Goal: Information Seeking & Learning: Learn about a topic

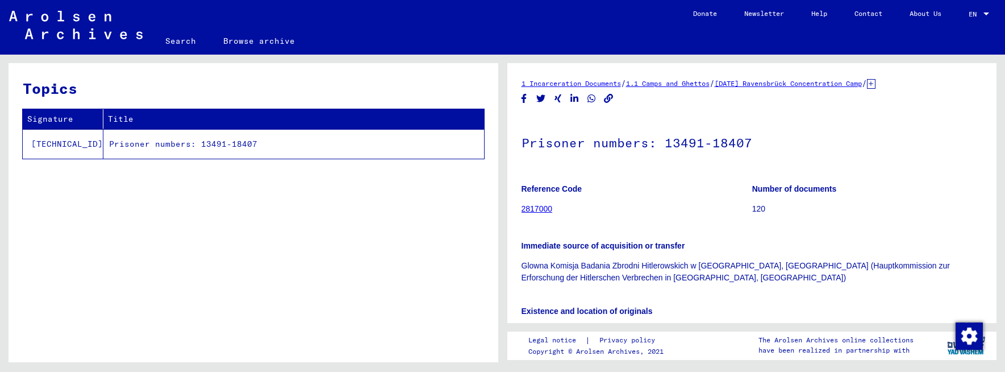
click at [543, 210] on link "2817000" at bounding box center [537, 208] width 31 height 9
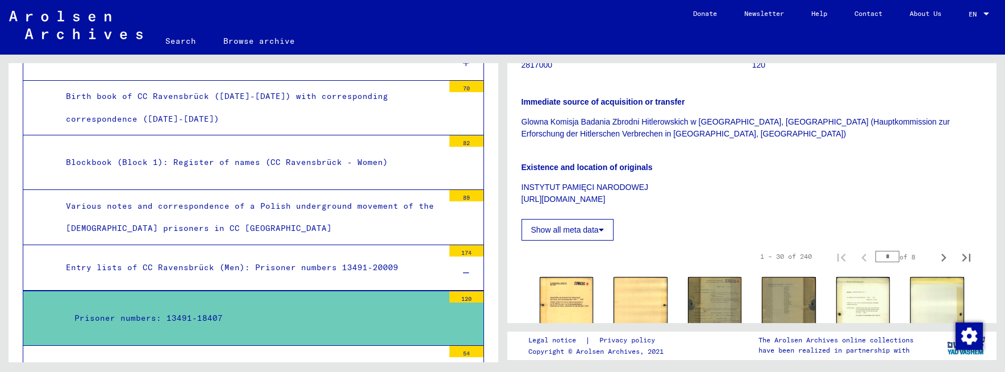
scroll to position [227, 0]
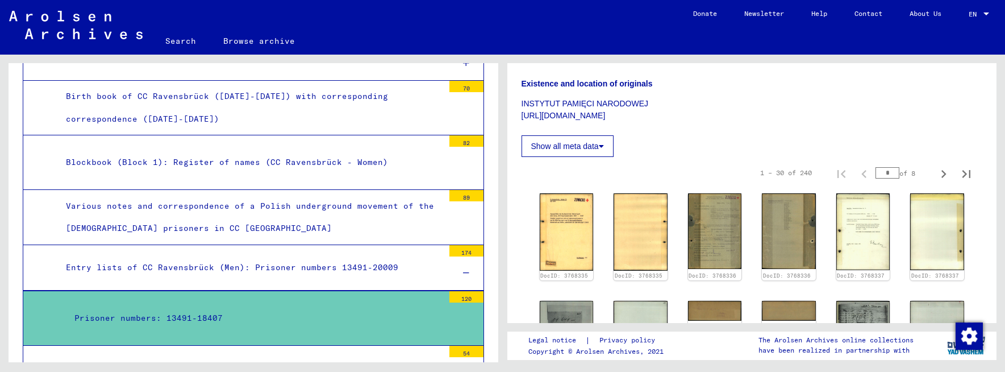
click at [849, 98] on p "INSTYTUT PAMIĘCI NARODOWEJ [URL][DOMAIN_NAME]" at bounding box center [752, 110] width 461 height 24
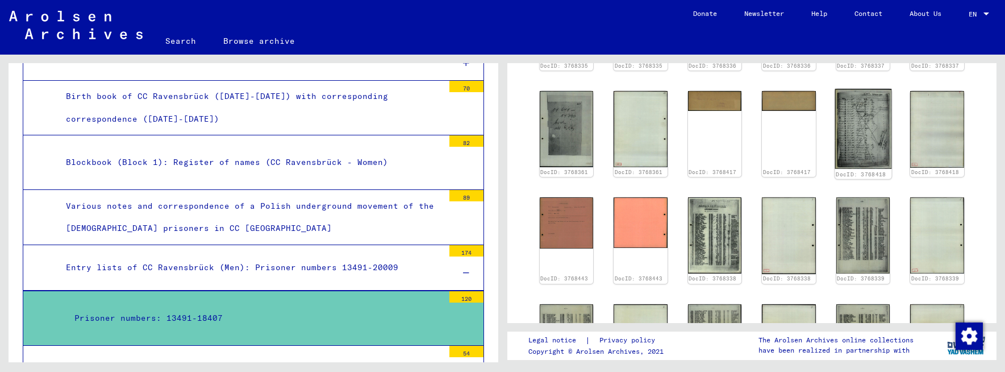
scroll to position [455, 0]
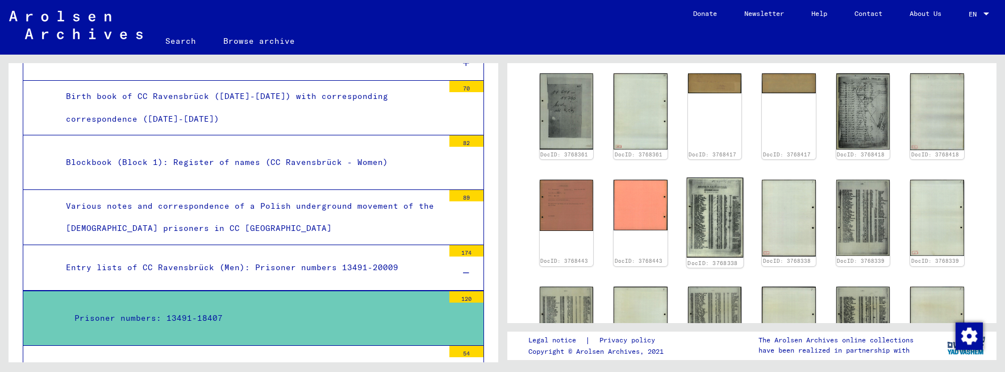
click at [710, 226] on img at bounding box center [714, 217] width 56 height 80
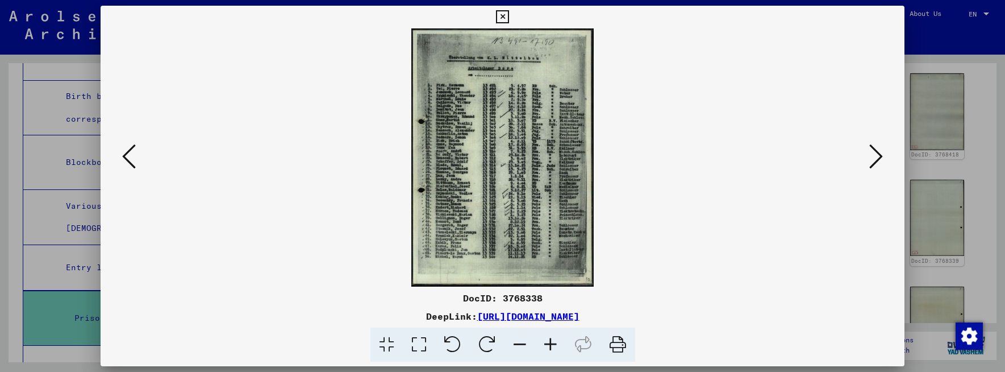
click at [718, 260] on img at bounding box center [502, 157] width 727 height 258
click at [879, 156] on icon at bounding box center [876, 156] width 14 height 27
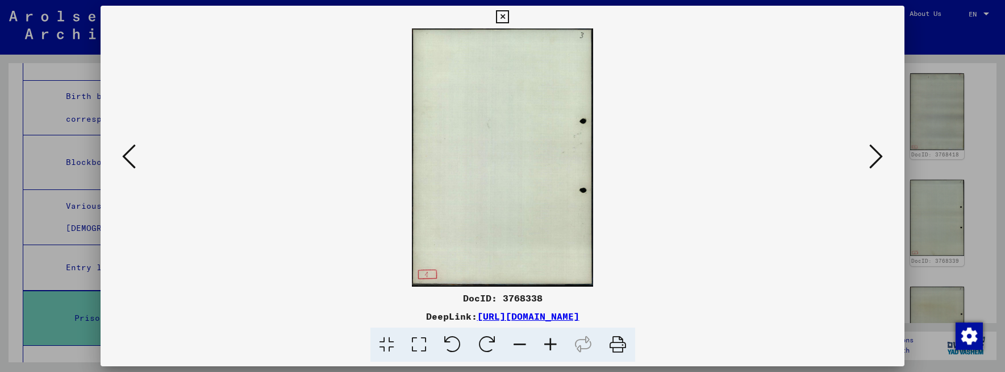
click at [879, 156] on icon at bounding box center [876, 156] width 14 height 27
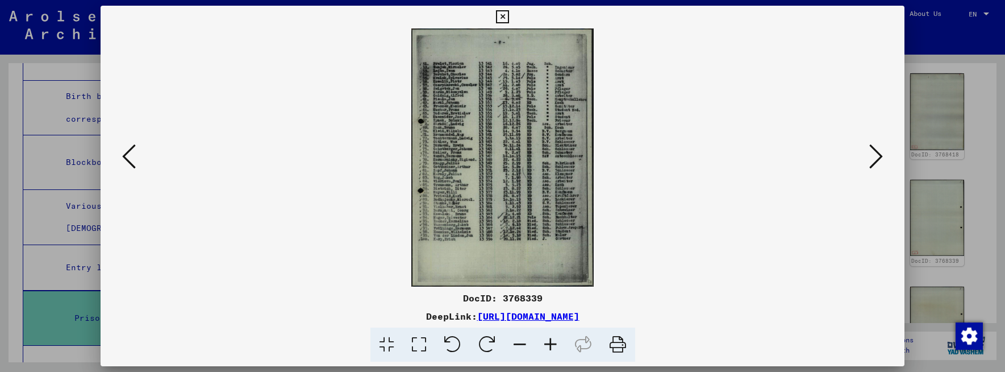
click at [880, 159] on icon at bounding box center [876, 156] width 14 height 27
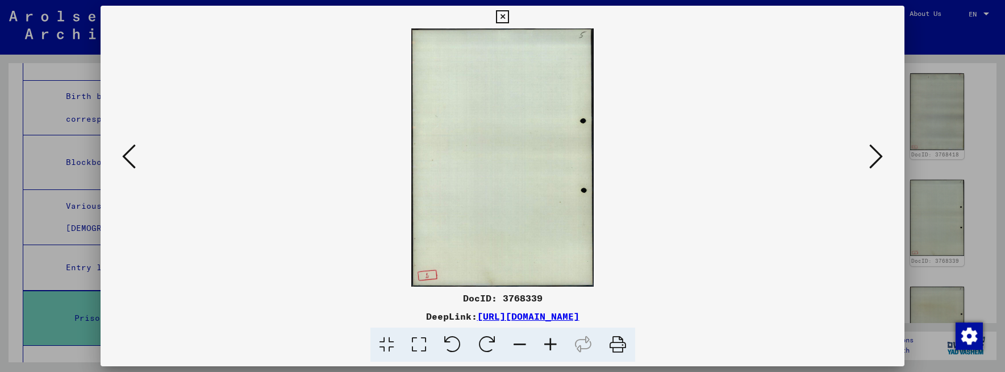
click at [880, 159] on icon at bounding box center [876, 156] width 14 height 27
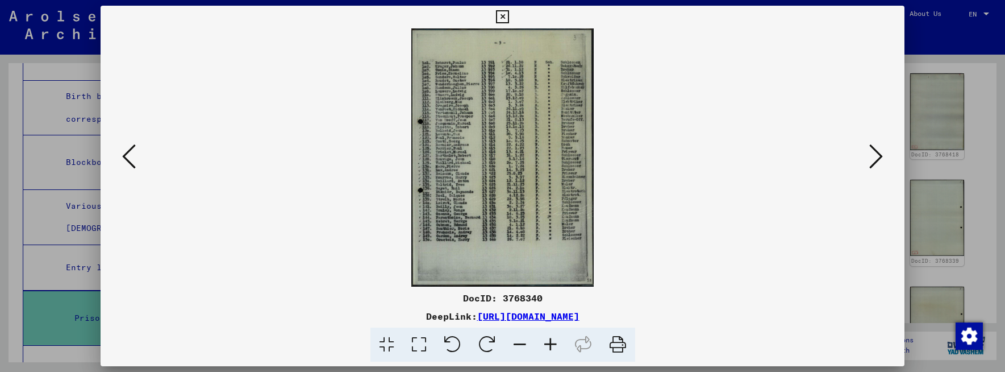
click at [879, 159] on icon at bounding box center [876, 156] width 14 height 27
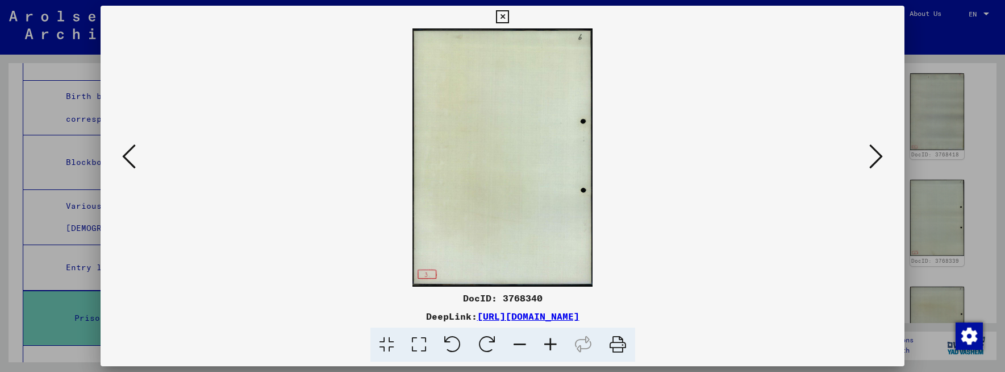
click at [879, 159] on icon at bounding box center [876, 156] width 14 height 27
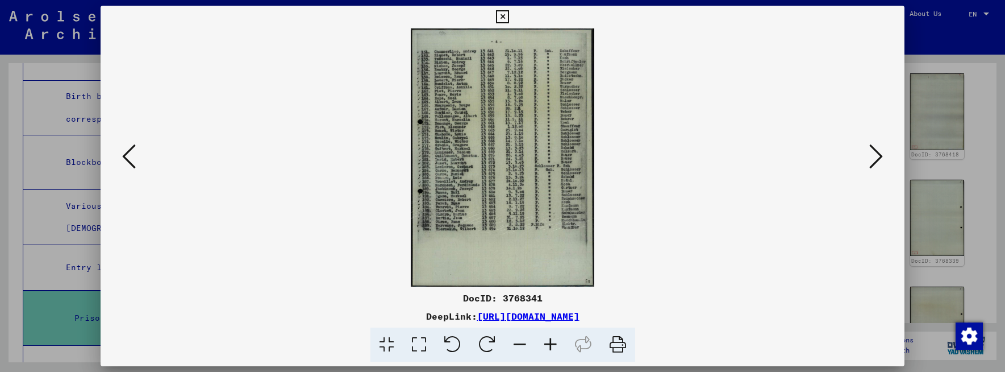
click at [879, 159] on icon at bounding box center [876, 156] width 14 height 27
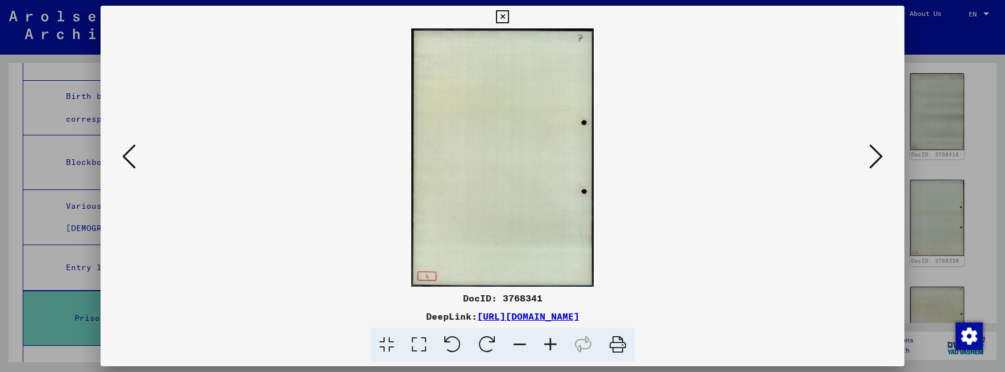
click at [879, 159] on icon at bounding box center [876, 156] width 14 height 27
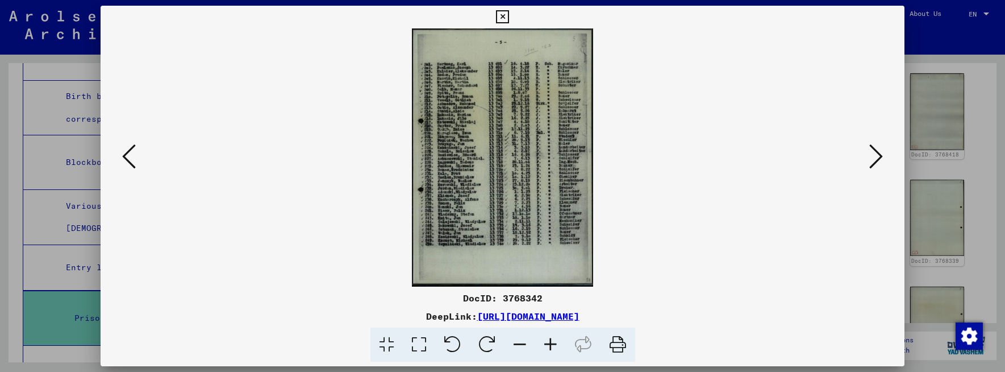
click at [879, 159] on icon at bounding box center [876, 156] width 14 height 27
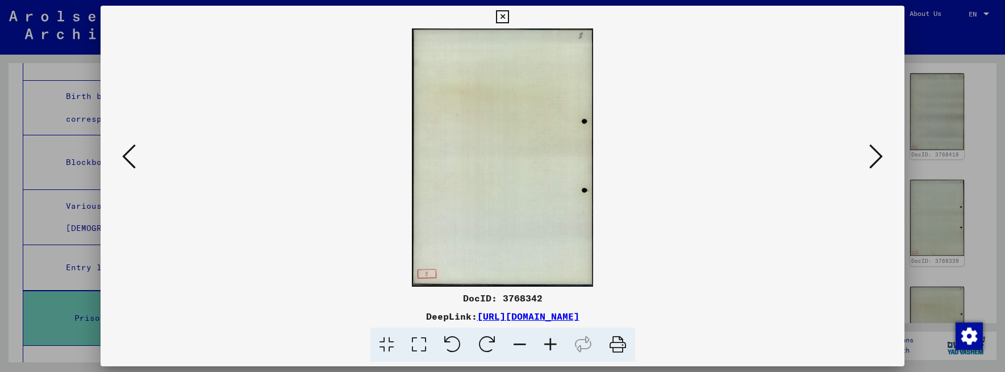
click at [879, 159] on icon at bounding box center [876, 156] width 14 height 27
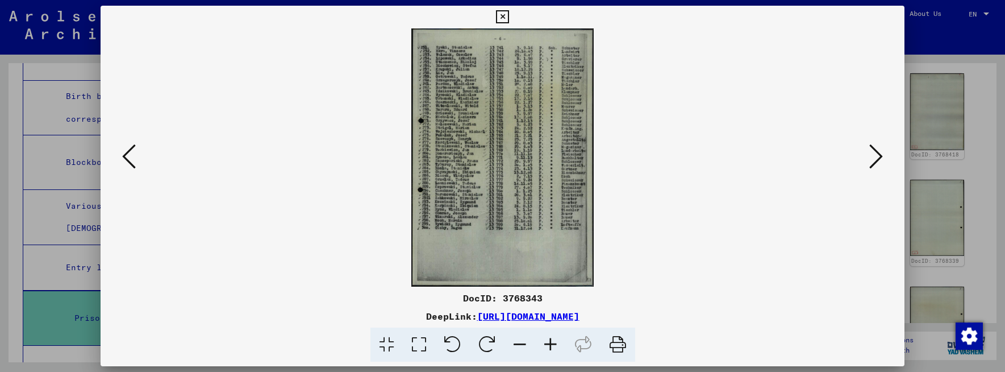
click at [547, 342] on icon at bounding box center [550, 344] width 31 height 35
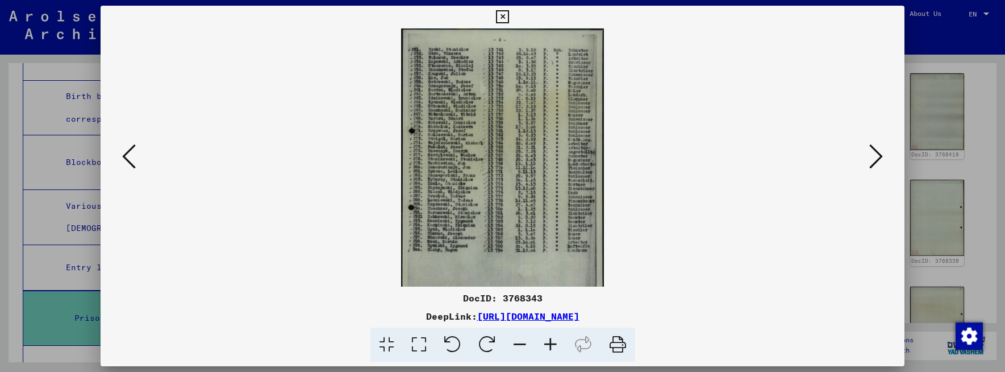
click at [547, 342] on icon at bounding box center [550, 344] width 31 height 35
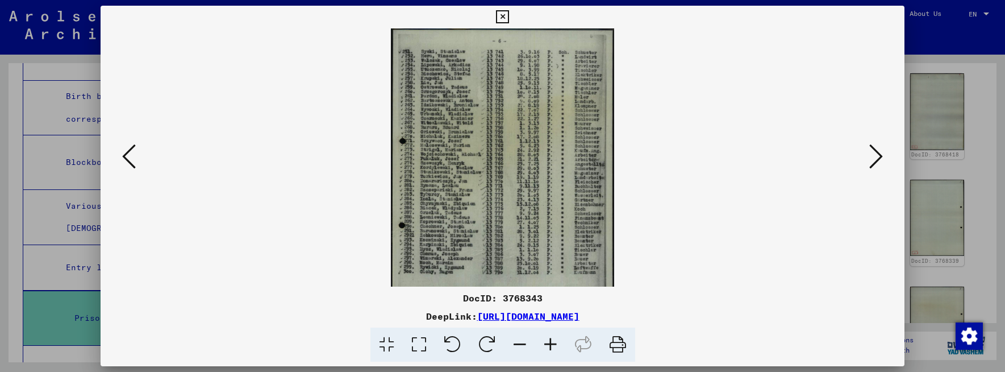
click at [547, 342] on icon at bounding box center [550, 344] width 31 height 35
click at [548, 340] on icon at bounding box center [550, 344] width 31 height 35
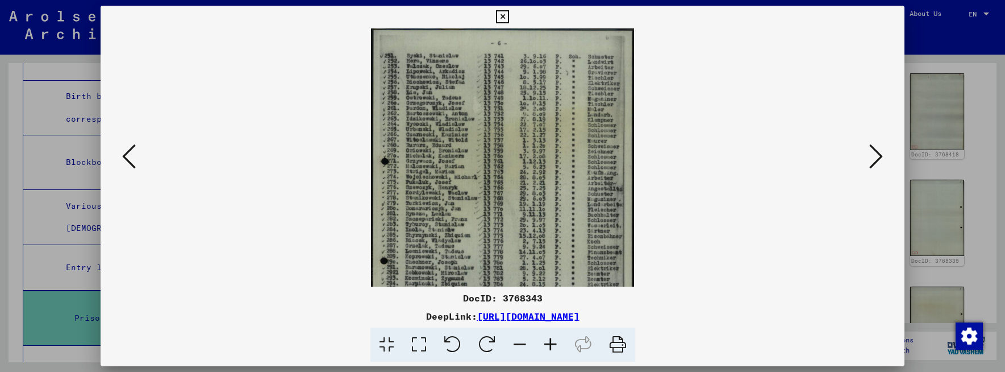
click at [548, 340] on icon at bounding box center [550, 344] width 31 height 35
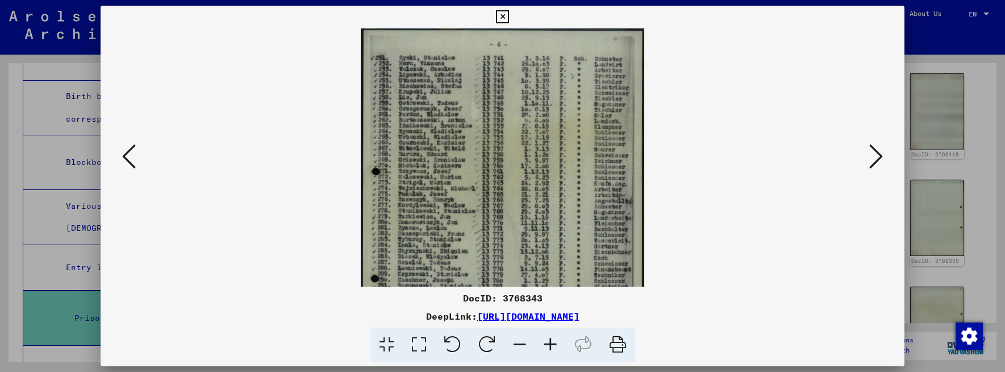
click at [548, 340] on icon at bounding box center [550, 344] width 31 height 35
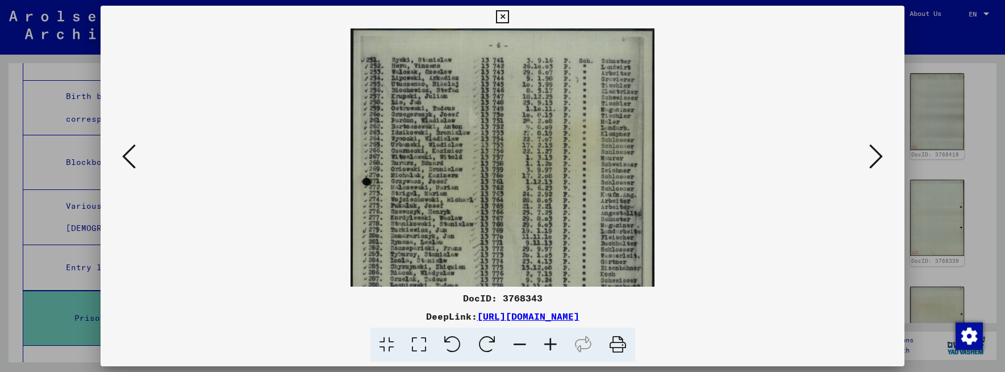
click at [548, 340] on icon at bounding box center [550, 344] width 31 height 35
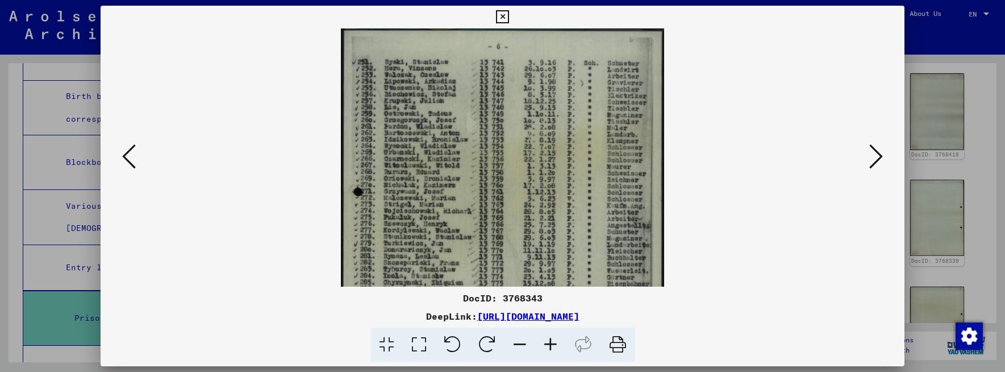
click at [548, 340] on icon at bounding box center [550, 344] width 31 height 35
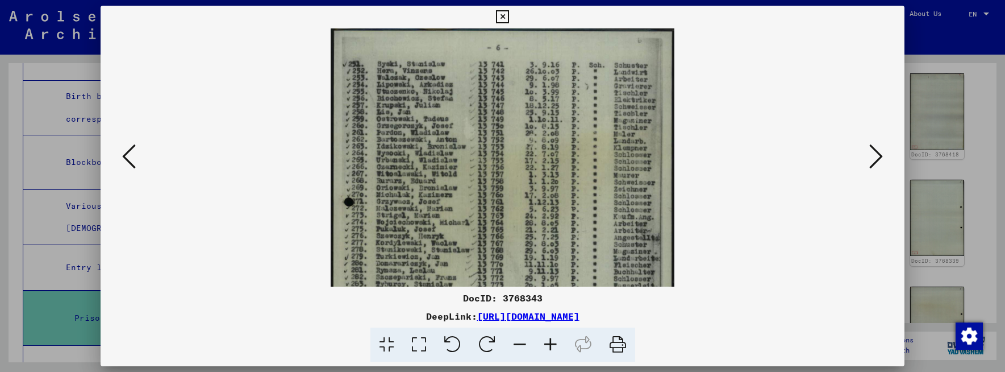
click at [554, 345] on icon at bounding box center [550, 344] width 31 height 35
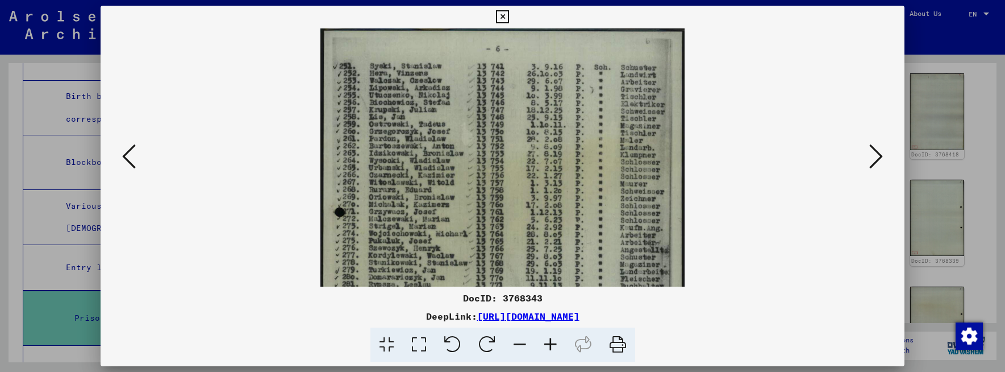
click at [554, 345] on icon at bounding box center [550, 344] width 31 height 35
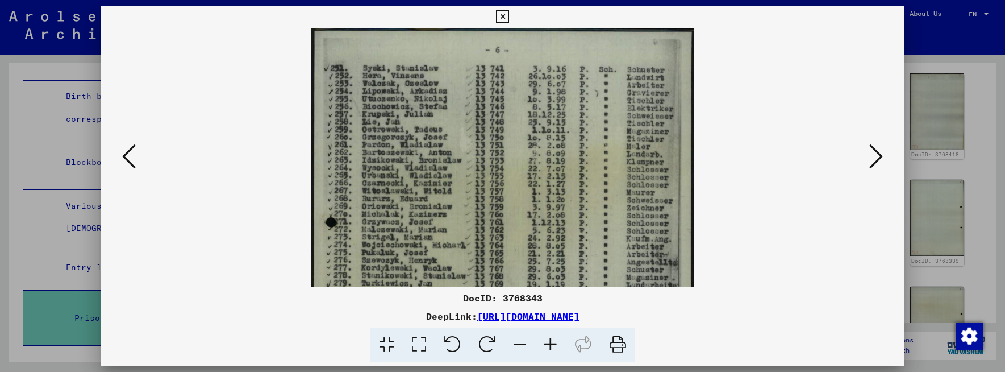
click at [554, 345] on icon at bounding box center [550, 344] width 31 height 35
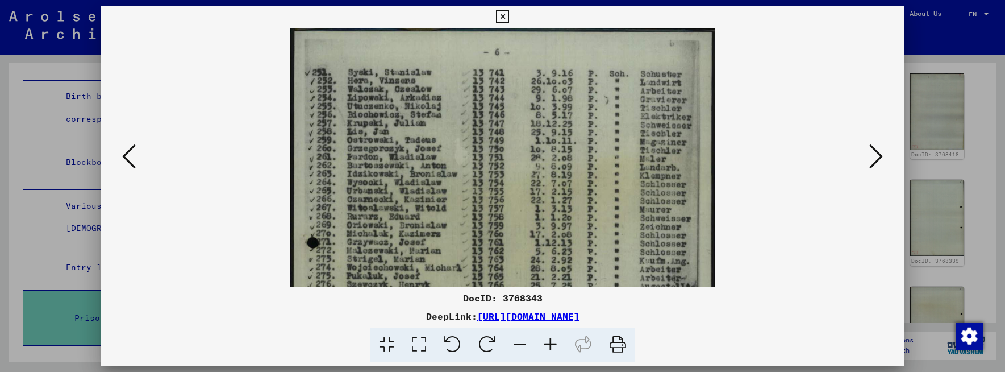
click at [554, 345] on icon at bounding box center [550, 344] width 31 height 35
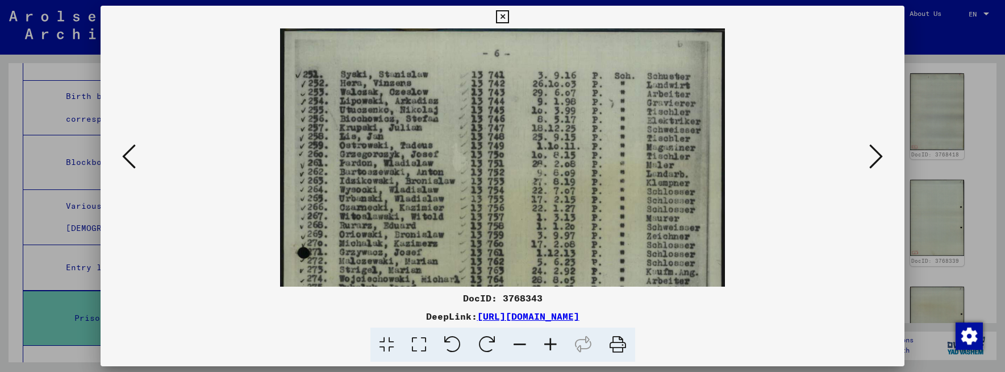
click at [506, 18] on icon at bounding box center [502, 17] width 13 height 14
